Goal: Information Seeking & Learning: Learn about a topic

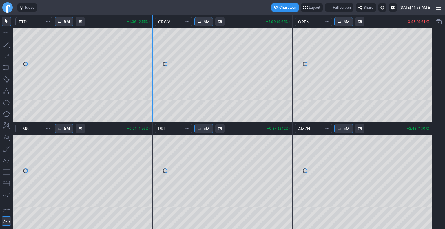
click at [8, 8] on link "Finviz.com" at bounding box center [7, 7] width 10 height 10
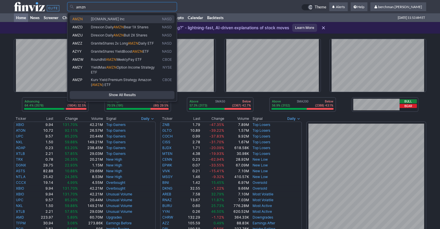
click at [107, 18] on span "[DOMAIN_NAME] Inc" at bounding box center [108, 19] width 34 height 4
type input "AMZN"
